Goal: Information Seeking & Learning: Learn about a topic

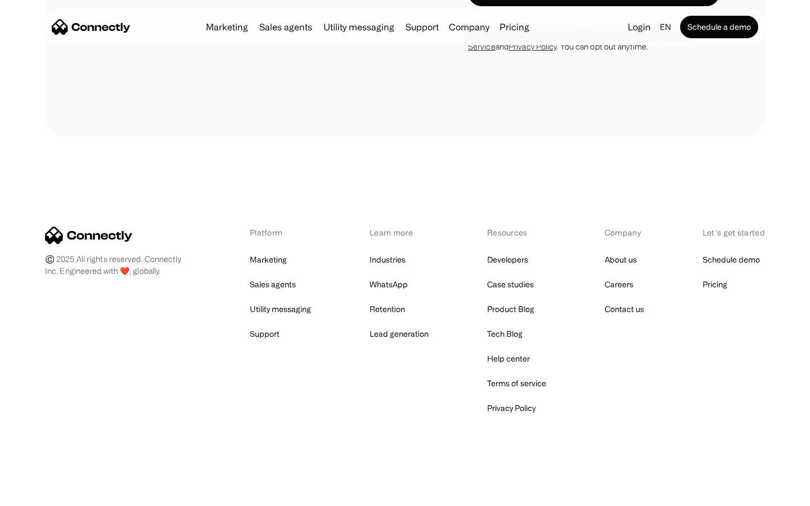
scroll to position [2128, 0]
